Goal: Task Accomplishment & Management: Manage account settings

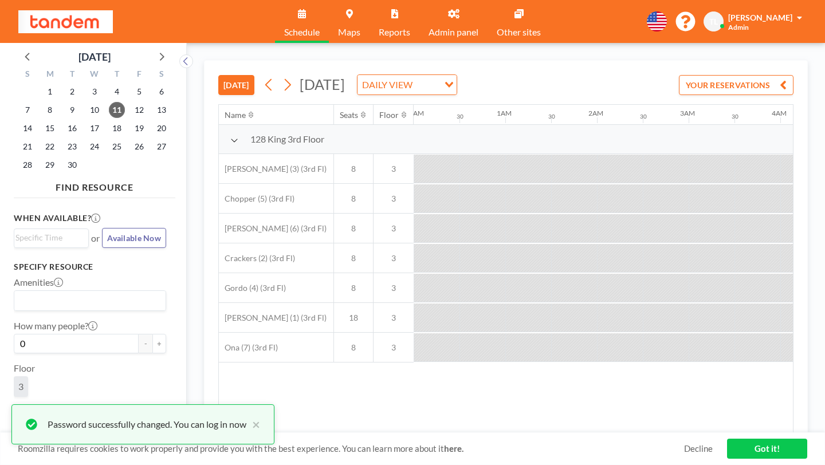
scroll to position [0, 931]
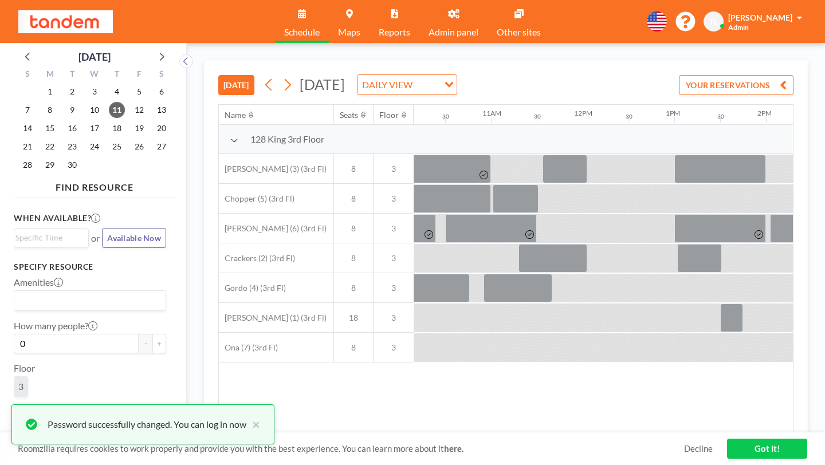
click at [786, 17] on span "Thelma Lazlo" at bounding box center [760, 18] width 64 height 10
click at [771, 49] on span "Profile" at bounding box center [768, 54] width 24 height 11
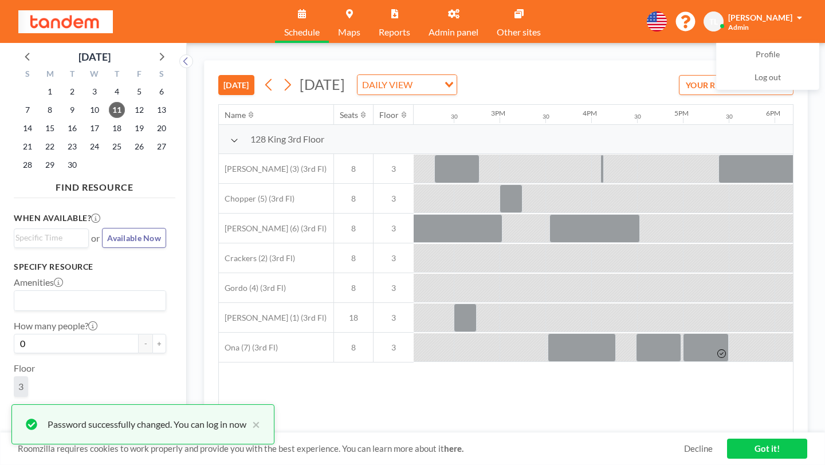
scroll to position [0, 1327]
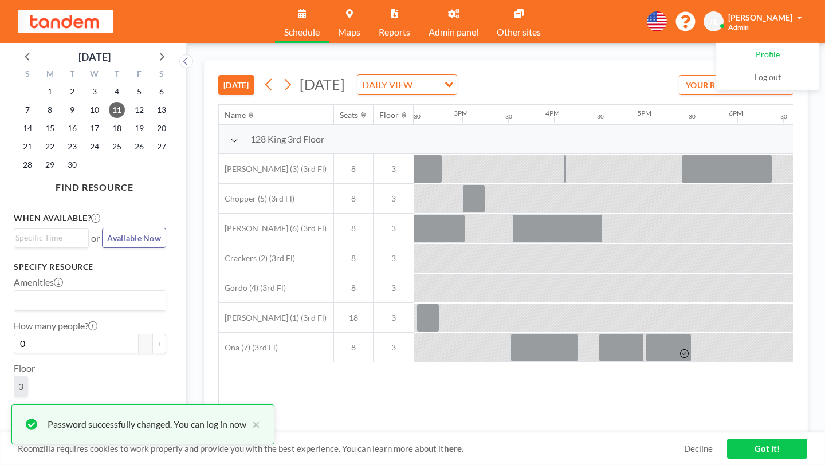
click at [773, 49] on span "Profile" at bounding box center [768, 54] width 24 height 11
